Goal: Task Accomplishment & Management: Manage account settings

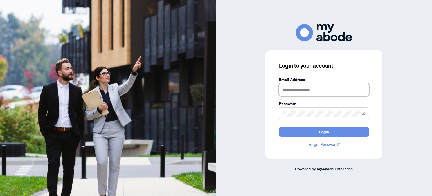
click at [299, 95] on input "text" at bounding box center [324, 89] width 90 height 13
type input "**********"
click at [279, 127] on button "Login" at bounding box center [324, 132] width 90 height 10
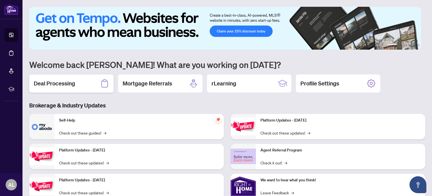
click at [64, 80] on h2 "Deal Processing" at bounding box center [54, 83] width 41 height 8
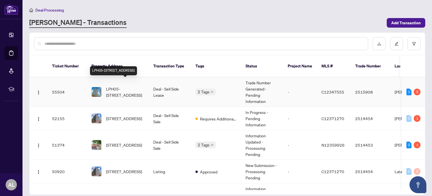
click at [130, 86] on span "LPH05-20 Lombard St, Toronto, Ontario M5C 0A7, Canada" at bounding box center [125, 92] width 38 height 12
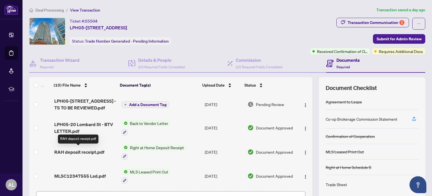
click at [79, 149] on span "RAH deposit receipt.pdf" at bounding box center [79, 151] width 50 height 7
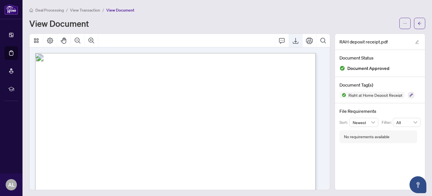
click at [293, 37] on icon "Export" at bounding box center [296, 40] width 7 height 7
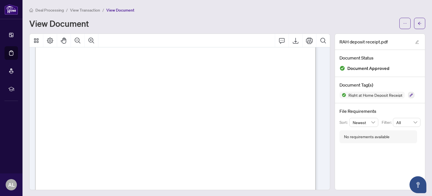
scroll to position [91, 0]
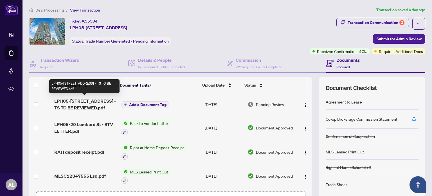
click at [92, 102] on span "LPH05-20 Lombard St - TS TO BE REVIEWED.pdf" at bounding box center [85, 104] width 63 height 14
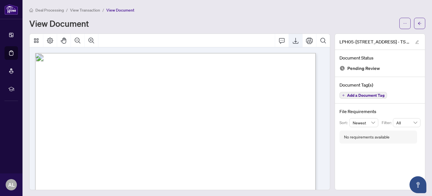
click at [293, 40] on icon "Export" at bounding box center [296, 41] width 6 height 6
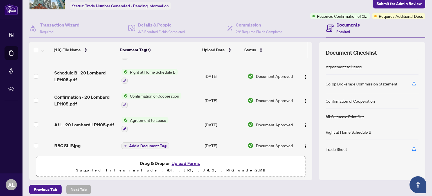
scroll to position [39, 0]
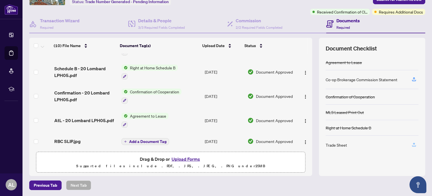
click at [412, 142] on icon "button" at bounding box center [414, 144] width 5 height 5
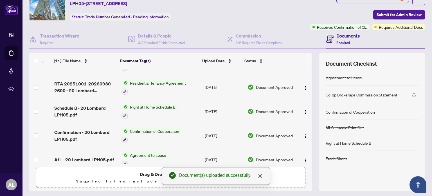
scroll to position [11, 0]
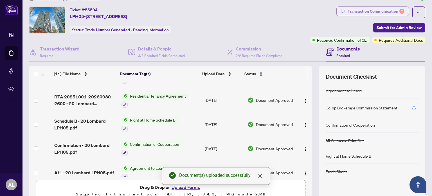
click at [378, 12] on div "Transaction Communication 2" at bounding box center [376, 11] width 57 height 9
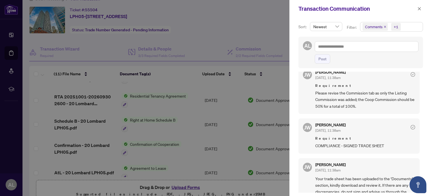
scroll to position [0, 0]
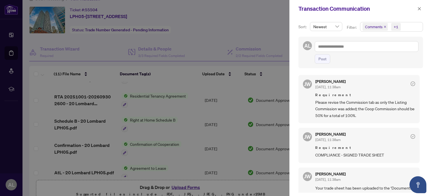
click at [211, 35] on div at bounding box center [216, 98] width 432 height 196
click at [418, 9] on icon "close" at bounding box center [420, 9] width 4 height 4
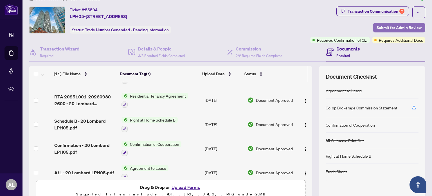
click at [385, 26] on span "Submit for Admin Review" at bounding box center [399, 27] width 45 height 9
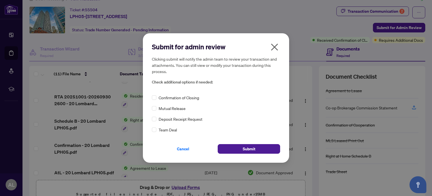
click at [272, 46] on icon "close" at bounding box center [274, 47] width 9 height 9
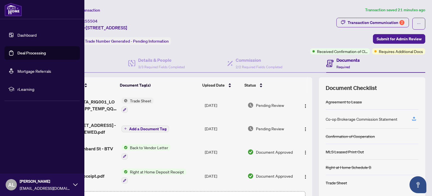
click at [9, 6] on img at bounding box center [13, 10] width 17 height 14
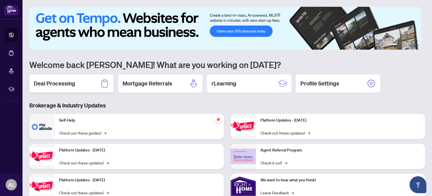
click at [72, 88] on div "Deal Processing" at bounding box center [71, 83] width 84 height 18
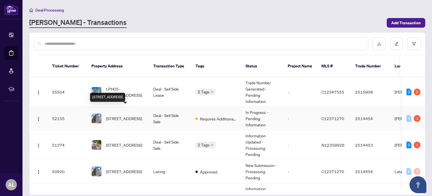
click at [110, 115] on span "718-222 The Esplanade, Toronto, Ontario M5A 4M8, Canada" at bounding box center [124, 118] width 36 height 6
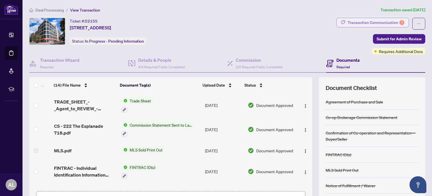
click at [368, 21] on div "Transaction Communication 1" at bounding box center [376, 22] width 57 height 9
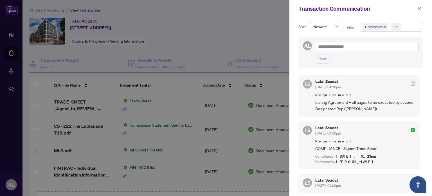
click at [218, 34] on div at bounding box center [216, 98] width 432 height 196
click at [419, 10] on icon "close" at bounding box center [420, 9] width 4 height 4
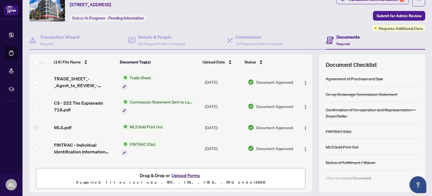
scroll to position [39, 0]
